Goal: Task Accomplishment & Management: Use online tool/utility

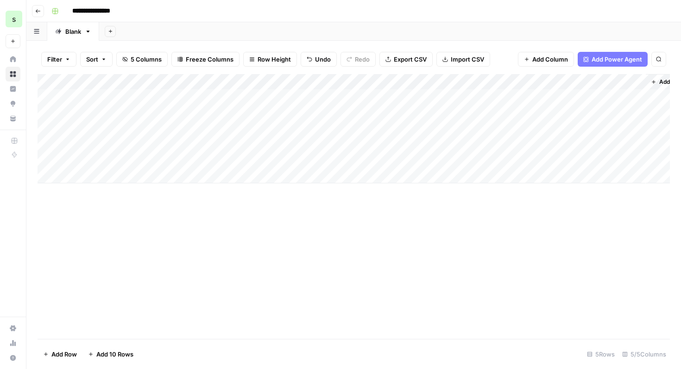
click at [262, 98] on div "Add Column" at bounding box center [354, 128] width 633 height 109
click at [303, 97] on div "Add Column" at bounding box center [354, 128] width 633 height 109
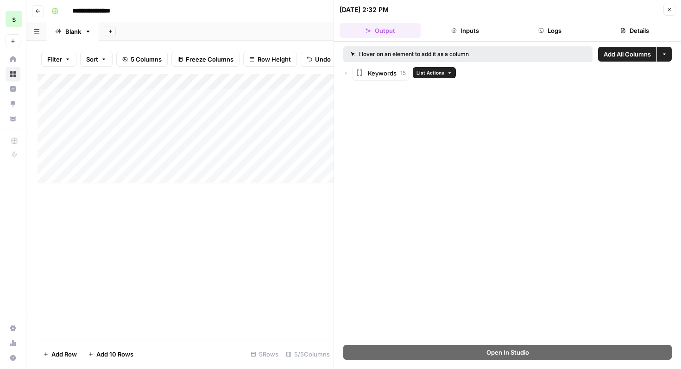
click at [390, 74] on span "Keywords" at bounding box center [382, 73] width 29 height 9
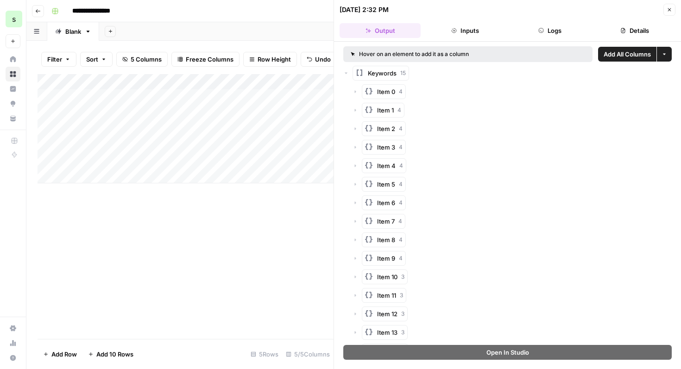
click at [375, 90] on button "Item 0 4" at bounding box center [384, 91] width 44 height 15
click at [673, 8] on button "Close" at bounding box center [670, 10] width 12 height 12
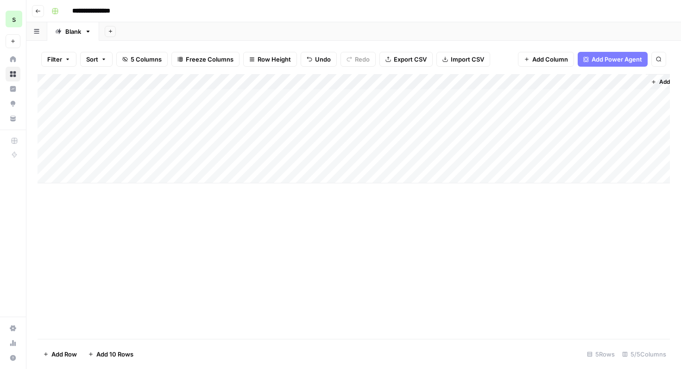
click at [392, 97] on div "Add Column" at bounding box center [354, 128] width 633 height 109
click at [400, 97] on div "Add Column" at bounding box center [354, 128] width 633 height 109
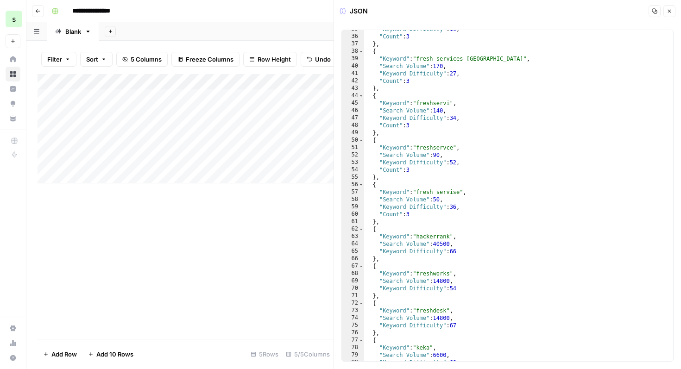
scroll to position [314, 0]
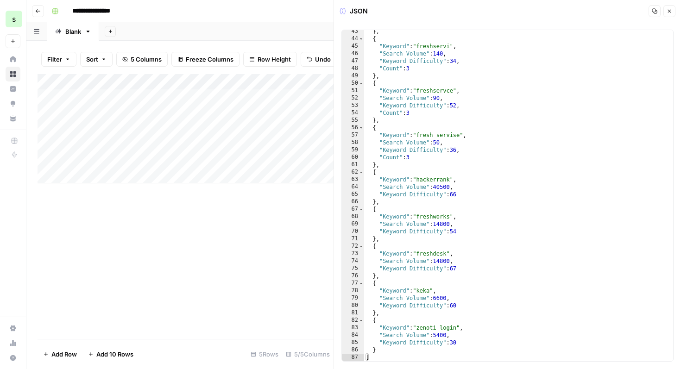
click at [675, 14] on button "Close" at bounding box center [670, 11] width 12 height 12
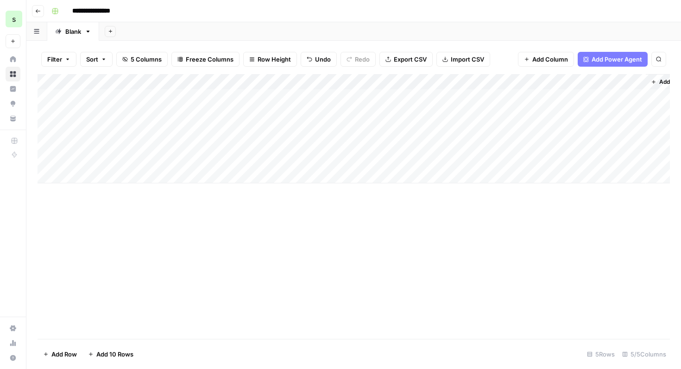
click at [481, 95] on div "Add Column" at bounding box center [354, 128] width 633 height 109
click at [638, 99] on div "Add Column" at bounding box center [354, 128] width 633 height 109
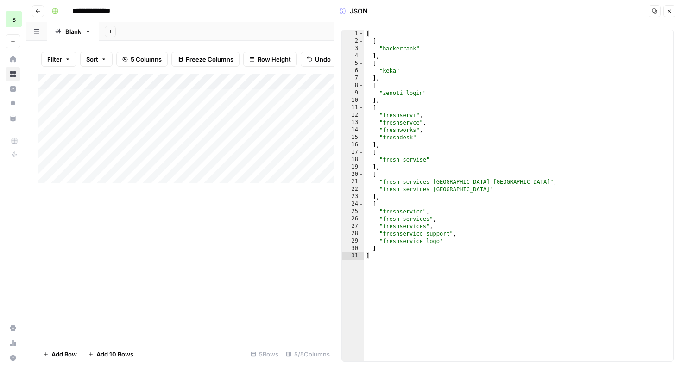
click at [672, 9] on button "Close" at bounding box center [670, 11] width 12 height 12
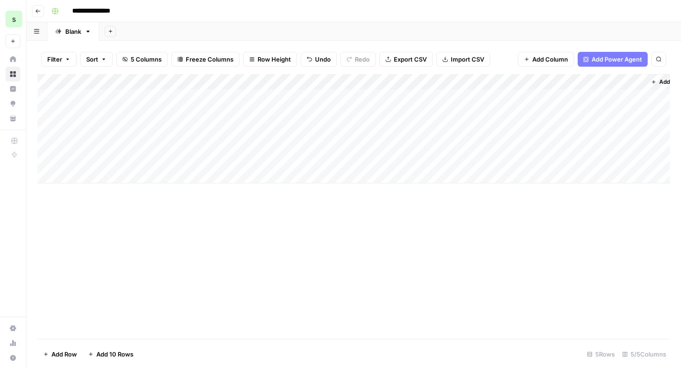
scroll to position [0, 27]
click at [636, 84] on span "Add Column" at bounding box center [649, 82] width 32 height 8
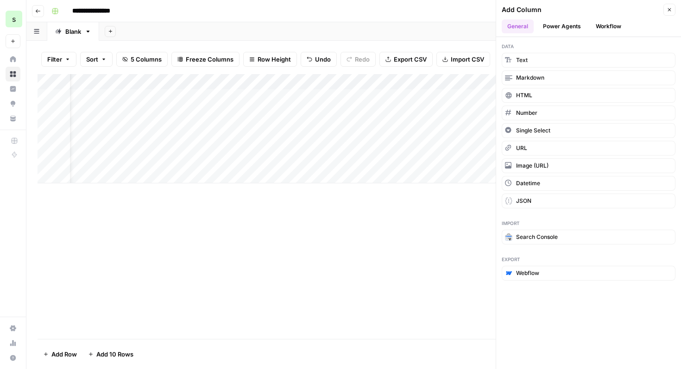
click at [567, 25] on button "Power Agents" at bounding box center [562, 26] width 49 height 14
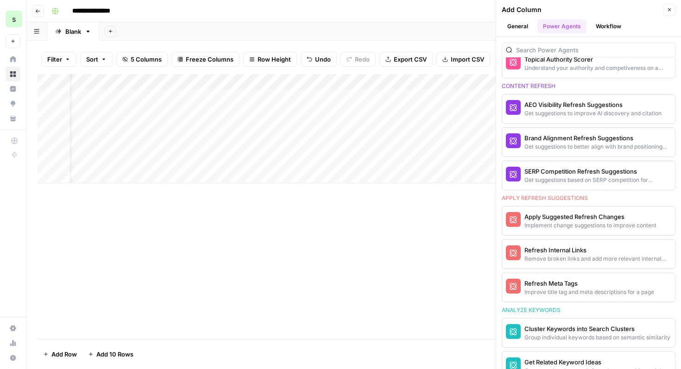
scroll to position [579, 0]
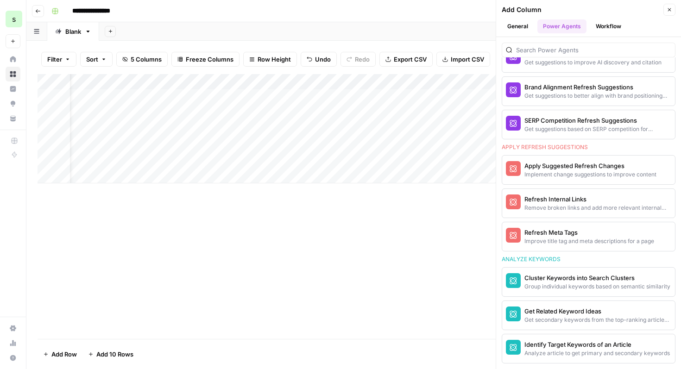
click at [302, 238] on div "Add Column" at bounding box center [354, 206] width 633 height 265
click at [671, 16] on header "Add Column Close General Power Agents Workflow" at bounding box center [588, 18] width 185 height 37
click at [671, 11] on icon "button" at bounding box center [670, 10] width 6 height 6
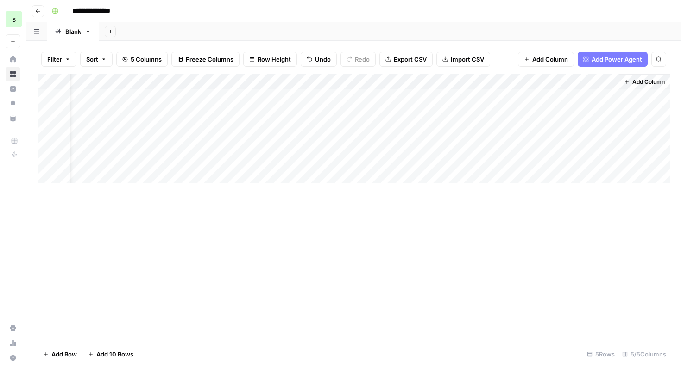
click at [42, 14] on button "Go back" at bounding box center [38, 11] width 12 height 12
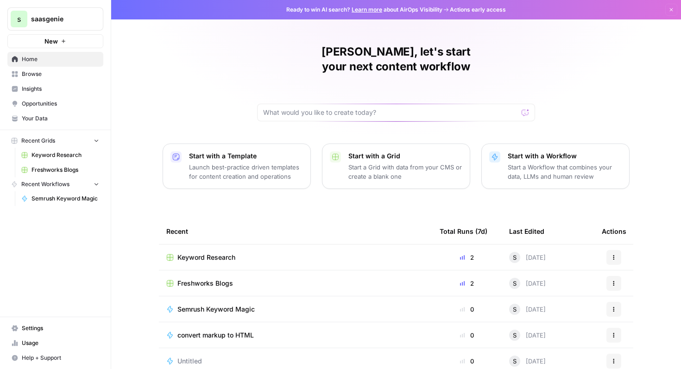
scroll to position [57, 0]
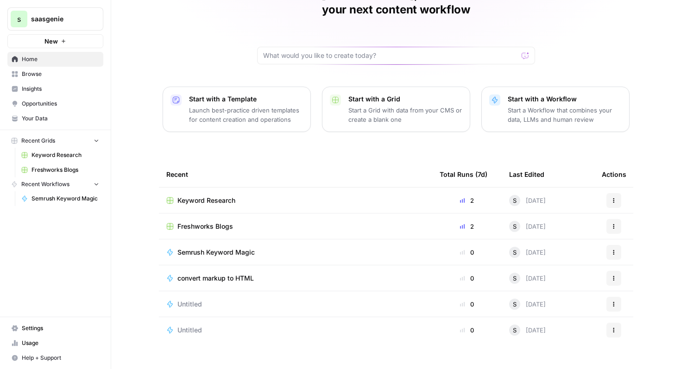
click at [215, 222] on span "Freshworks Blogs" at bounding box center [205, 226] width 56 height 9
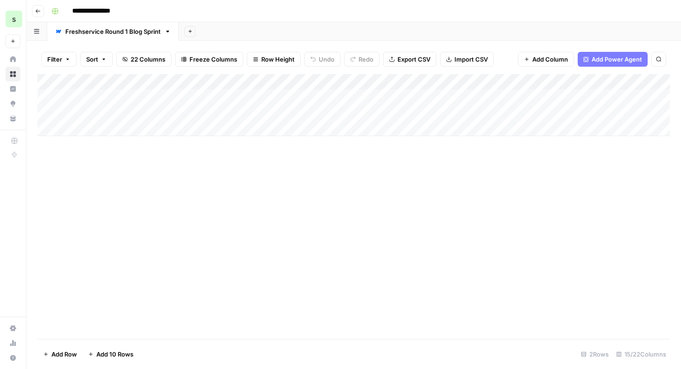
click at [108, 113] on div "Add Column" at bounding box center [354, 105] width 633 height 62
click at [250, 239] on div "Add Column" at bounding box center [354, 206] width 633 height 265
click at [158, 100] on div "Add Column" at bounding box center [354, 105] width 633 height 62
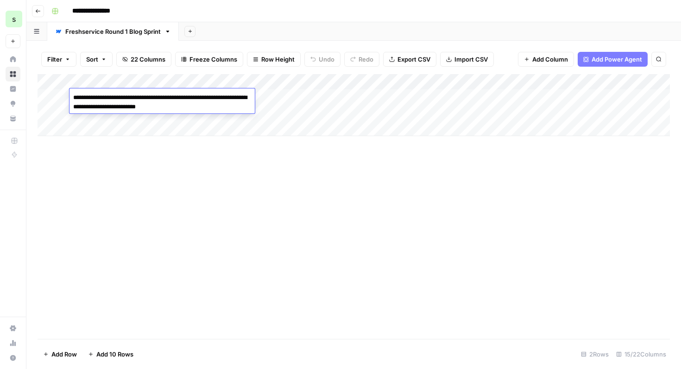
drag, startPoint x: 209, startPoint y: 107, endPoint x: 74, endPoint y: 98, distance: 136.1
click at [74, 98] on textarea "**********" at bounding box center [162, 102] width 185 height 22
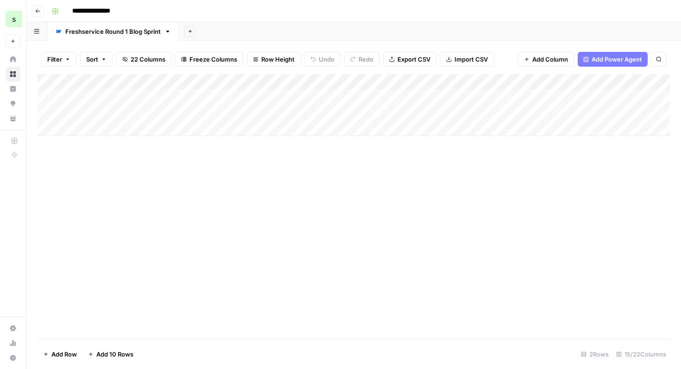
click at [117, 146] on div "Add Column" at bounding box center [354, 206] width 633 height 265
click at [128, 114] on div "Add Column" at bounding box center [354, 105] width 633 height 62
type textarea "*"
type textarea "**********"
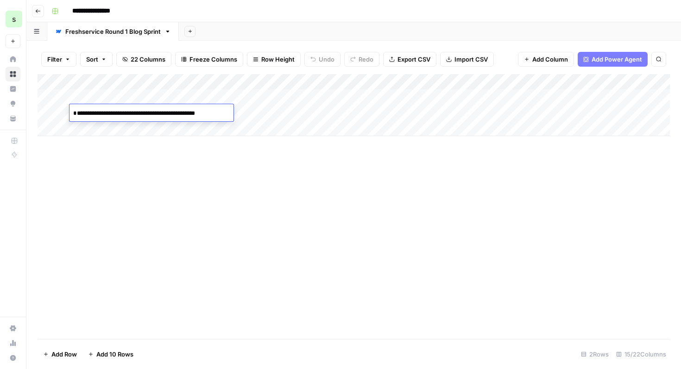
click at [155, 178] on div "Add Column" at bounding box center [354, 206] width 633 height 265
drag, startPoint x: 614, startPoint y: 82, endPoint x: 405, endPoint y: 79, distance: 208.1
click at [405, 79] on div "Add Column" at bounding box center [354, 105] width 633 height 62
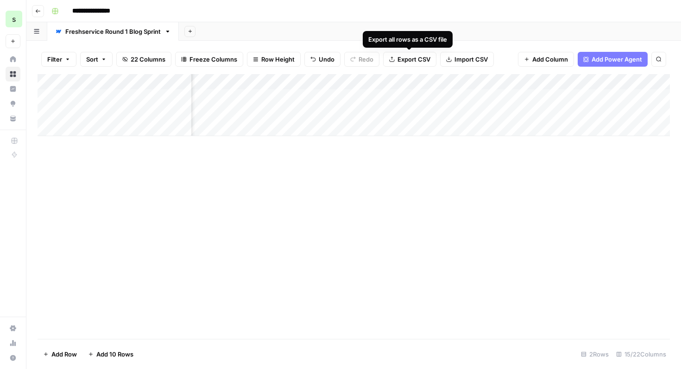
drag, startPoint x: 588, startPoint y: 81, endPoint x: 384, endPoint y: 66, distance: 204.4
click at [384, 66] on div "Filter Sort 22 Columns Freeze Columns Row Height Undo Redo Export CSV Import CS…" at bounding box center [353, 205] width 655 height 329
click at [404, 180] on div "Add Column" at bounding box center [354, 206] width 633 height 265
drag, startPoint x: 510, startPoint y: 78, endPoint x: 403, endPoint y: 78, distance: 107.0
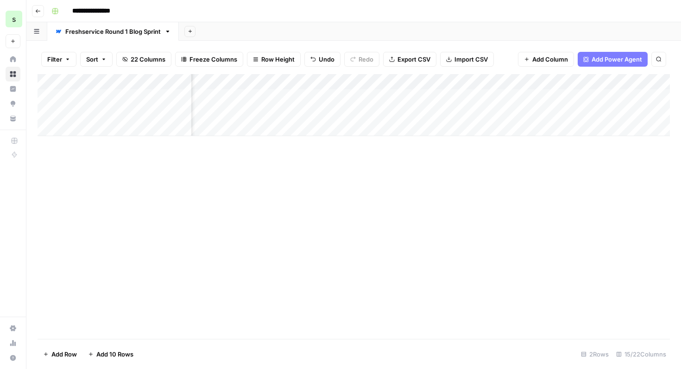
click at [403, 78] on div "Add Column" at bounding box center [354, 105] width 633 height 62
click at [567, 209] on div "Add Column" at bounding box center [354, 206] width 633 height 265
click at [146, 114] on div "Add Column" at bounding box center [354, 105] width 633 height 62
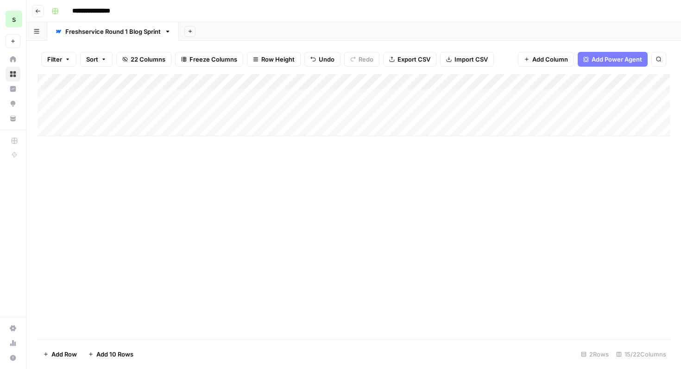
click at [272, 196] on div "Add Column" at bounding box center [354, 206] width 633 height 265
click at [174, 113] on div "Add Column" at bounding box center [354, 105] width 633 height 62
click at [285, 157] on div "Add Column" at bounding box center [354, 206] width 633 height 265
click at [261, 112] on div "Add Column" at bounding box center [354, 105] width 633 height 62
click at [319, 114] on div "Add Column" at bounding box center [354, 105] width 633 height 62
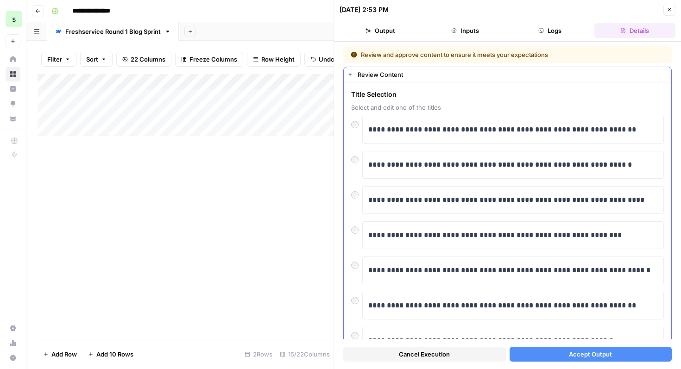
scroll to position [149, 0]
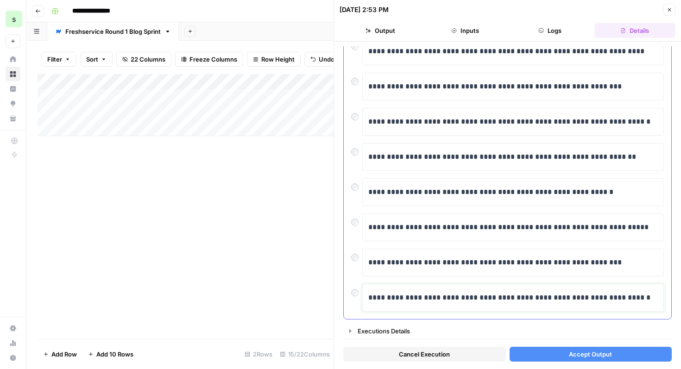
click at [461, 296] on p "**********" at bounding box center [513, 298] width 290 height 12
click at [469, 41] on header "[DATE] 2:53 PM Close Output Inputs Logs Details" at bounding box center [507, 21] width 347 height 42
click at [469, 35] on button "Inputs" at bounding box center [464, 30] width 81 height 15
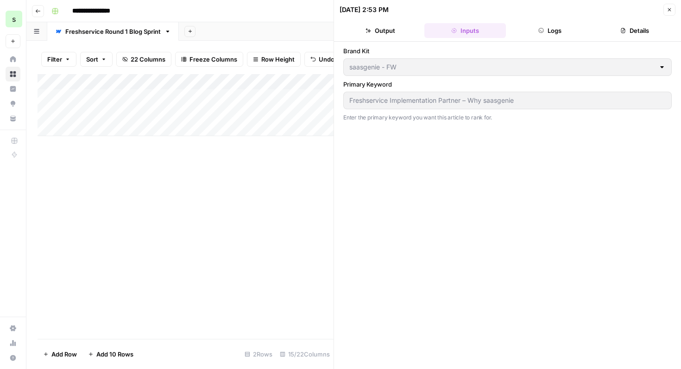
click at [671, 12] on icon "button" at bounding box center [670, 10] width 6 height 6
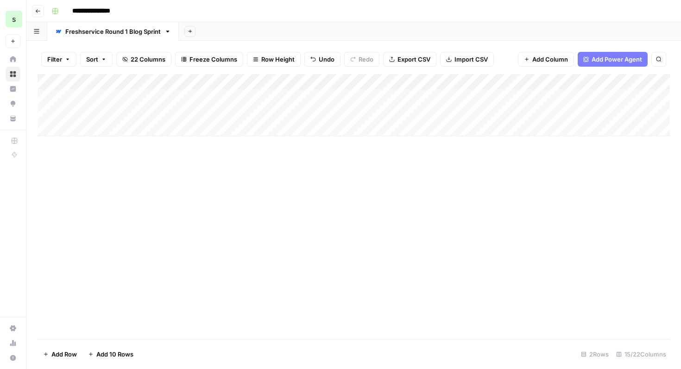
click at [164, 114] on div "Add Column" at bounding box center [354, 105] width 633 height 62
drag, startPoint x: 229, startPoint y: 113, endPoint x: 183, endPoint y: 112, distance: 45.9
click at [183, 112] on textarea "**********" at bounding box center [152, 113] width 164 height 13
click at [340, 195] on div "Add Column" at bounding box center [354, 206] width 633 height 265
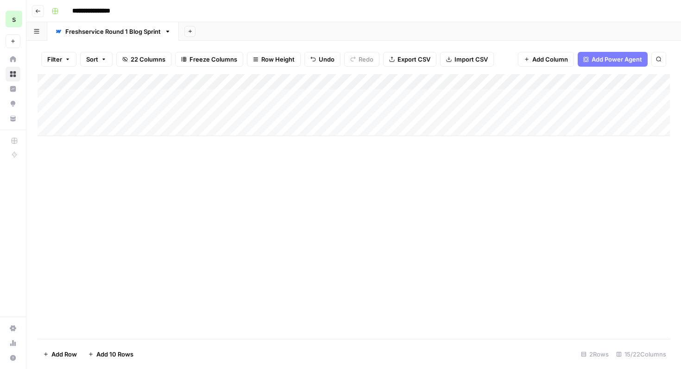
click at [321, 112] on div "Add Column" at bounding box center [354, 105] width 633 height 62
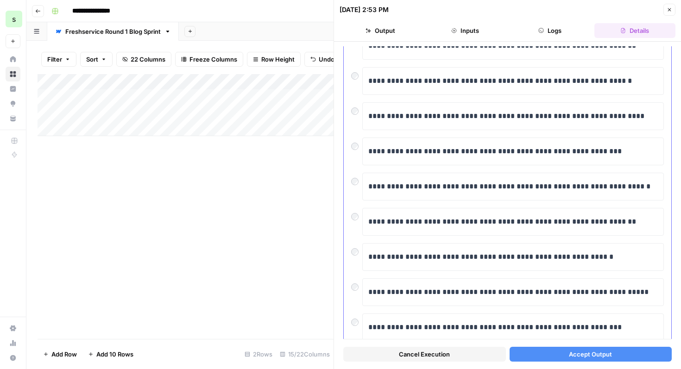
scroll to position [149, 0]
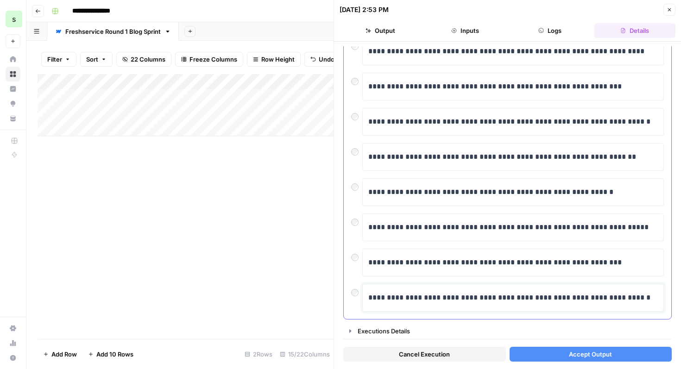
click at [471, 301] on p "**********" at bounding box center [513, 298] width 290 height 12
click at [615, 352] on button "Accept Output" at bounding box center [591, 354] width 163 height 15
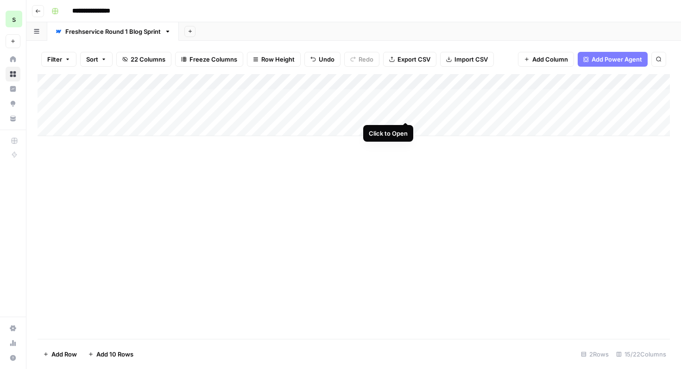
click at [404, 111] on div "Add Column" at bounding box center [354, 105] width 633 height 62
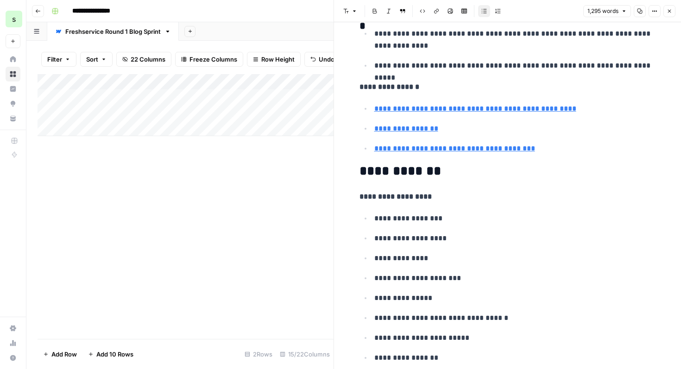
scroll to position [3961, 0]
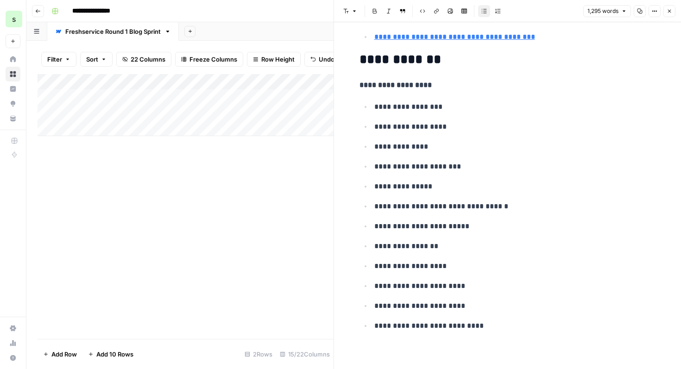
click at [670, 7] on button "Close" at bounding box center [670, 11] width 12 height 12
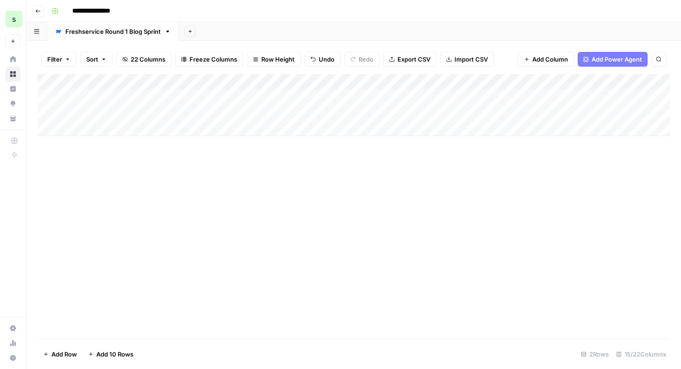
click at [166, 117] on div "Add Column" at bounding box center [354, 105] width 633 height 62
drag, startPoint x: 181, startPoint y: 112, endPoint x: 244, endPoint y: 114, distance: 62.6
click at [244, 114] on body "**********" at bounding box center [340, 184] width 681 height 369
type textarea "**********"
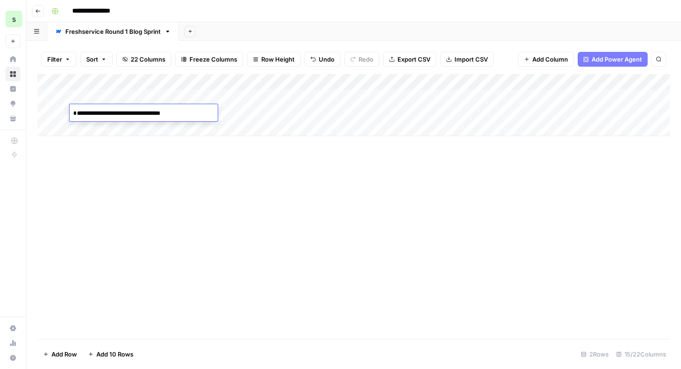
click at [266, 167] on div "Add Column" at bounding box center [354, 206] width 633 height 265
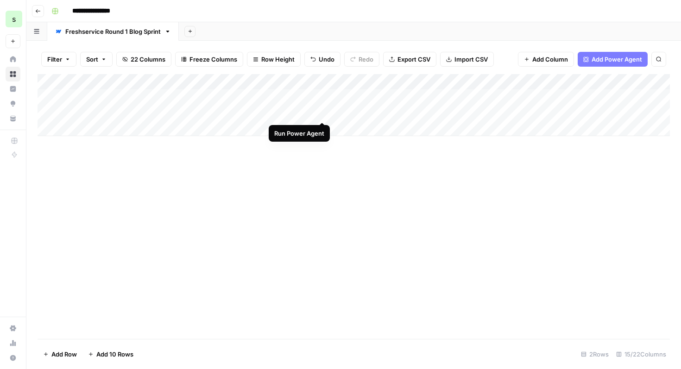
click at [322, 113] on div "Add Column" at bounding box center [354, 105] width 633 height 62
click at [170, 111] on div "Add Column" at bounding box center [354, 105] width 633 height 62
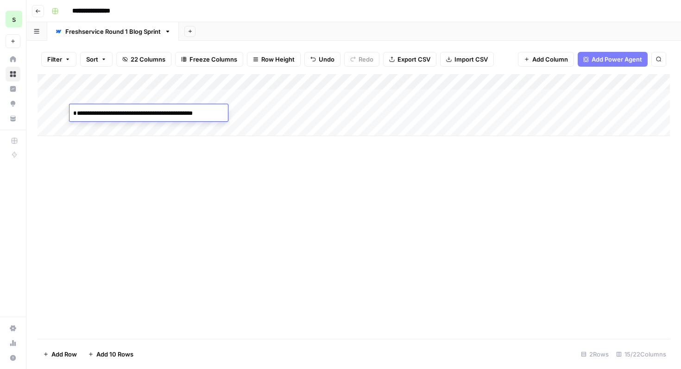
type textarea "**********"
click at [190, 183] on div "Add Column" at bounding box center [354, 206] width 633 height 265
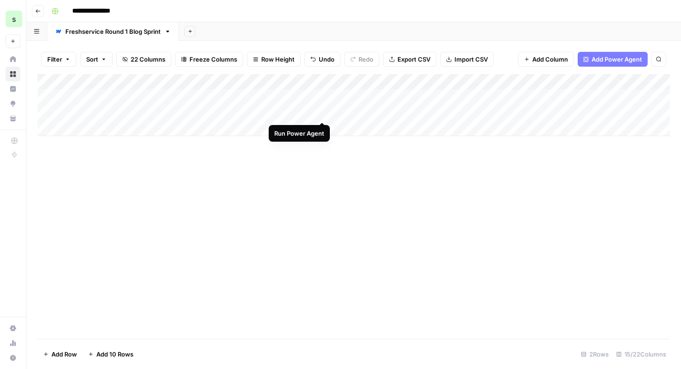
click at [321, 113] on div "Add Column" at bounding box center [354, 105] width 633 height 62
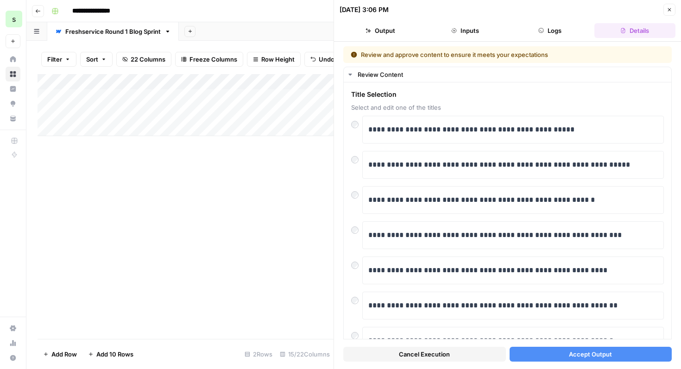
click at [544, 356] on button "Accept Output" at bounding box center [591, 354] width 163 height 15
